Goal: Navigation & Orientation: Go to known website

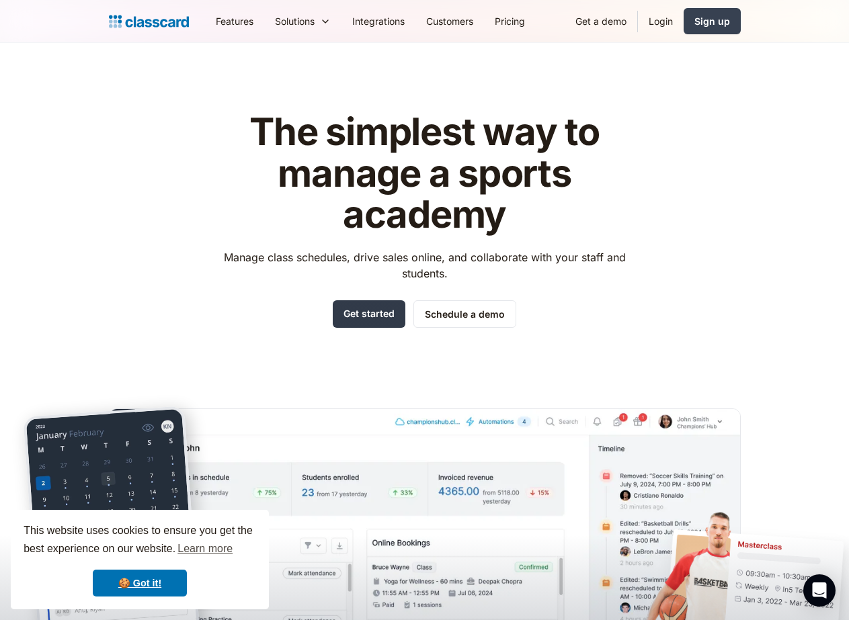
click at [386, 313] on link "Get started" at bounding box center [369, 314] width 73 height 28
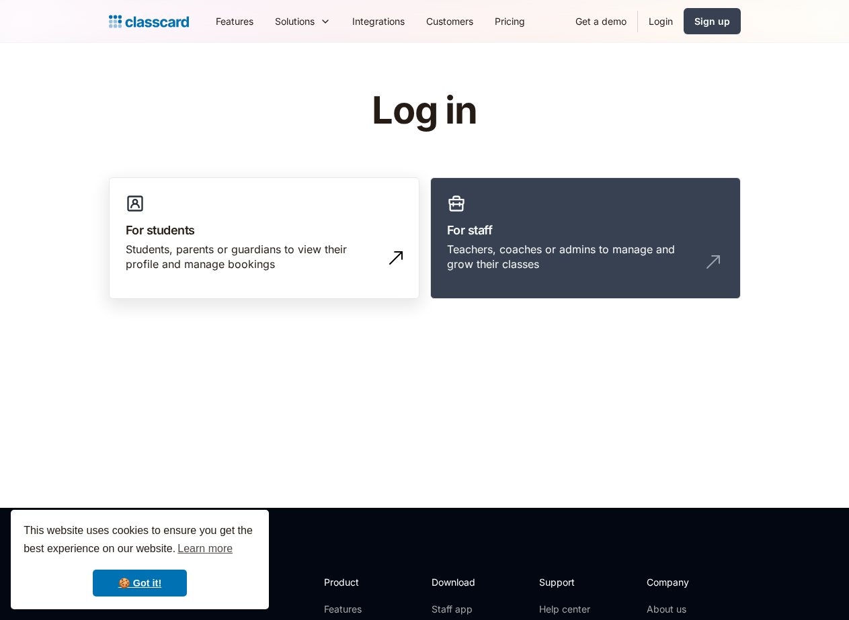
click at [326, 234] on h3 "For students" at bounding box center [264, 230] width 277 height 18
click at [149, 567] on div "This website uses cookies to ensure you get the best experience on our website.…" at bounding box center [140, 559] width 258 height 99
click at [153, 592] on link "🍪 Got it!" at bounding box center [140, 583] width 94 height 27
